Goal: Find contact information: Find contact information

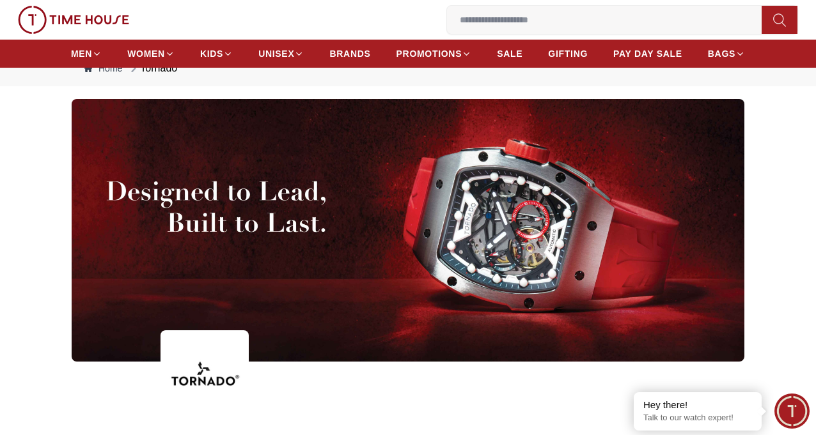
scroll to position [64, 0]
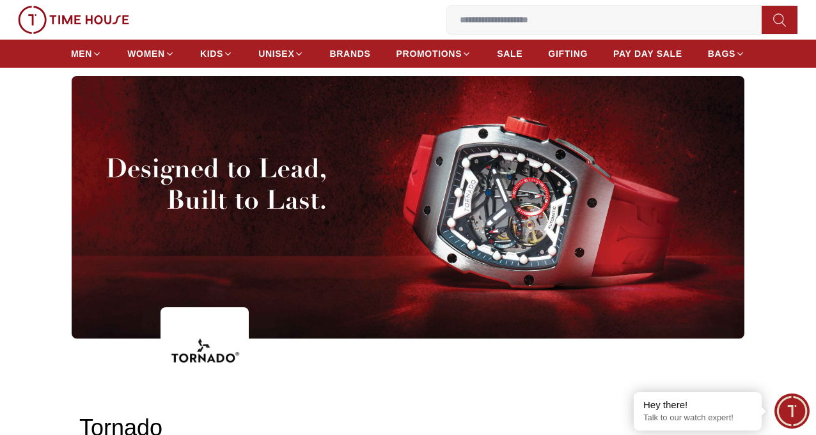
click at [0, 0] on button "My Bag" at bounding box center [0, 0] width 0 height 0
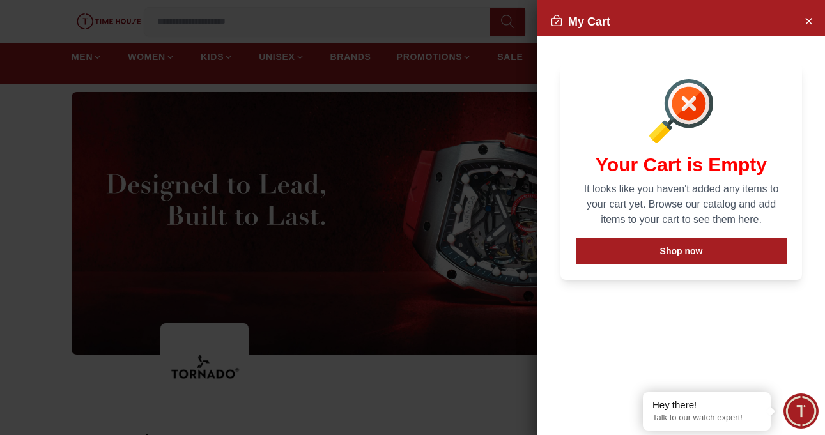
click at [468, 141] on div at bounding box center [412, 217] width 825 height 435
click at [811, 15] on icon "Close Account" at bounding box center [809, 21] width 10 height 16
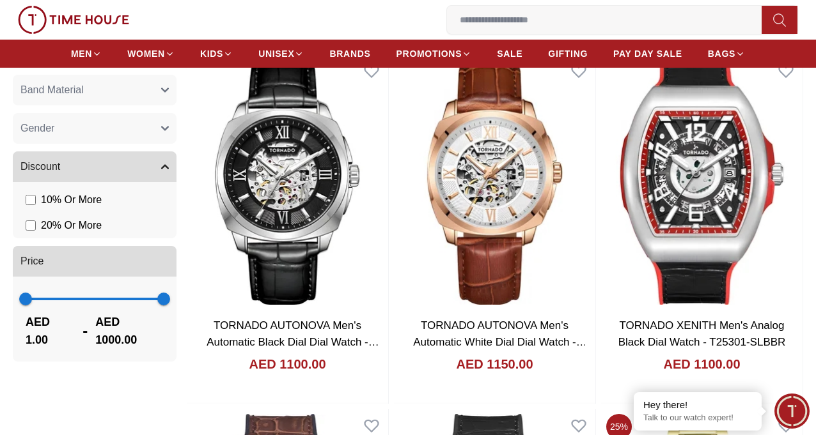
scroll to position [1215, 0]
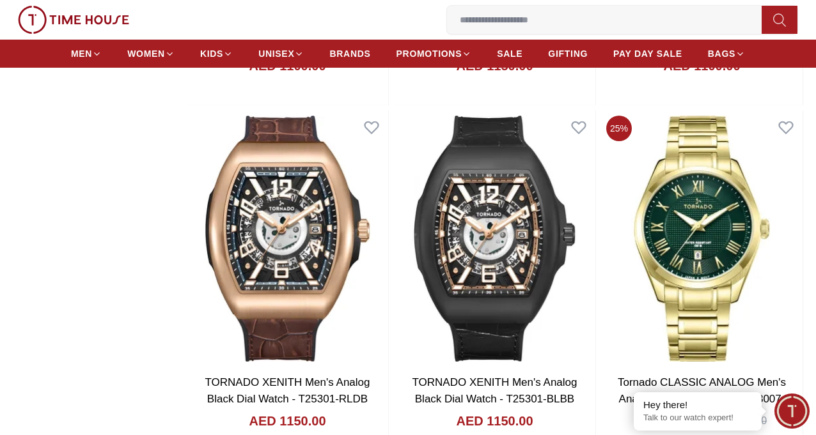
click at [0, 0] on link "My Account" at bounding box center [0, 0] width 0 height 0
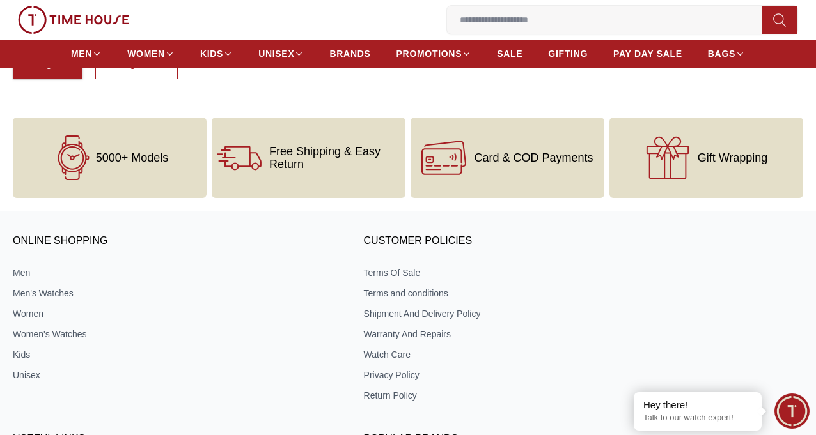
scroll to position [320, 0]
